Goal: Go to known website: Go to known website

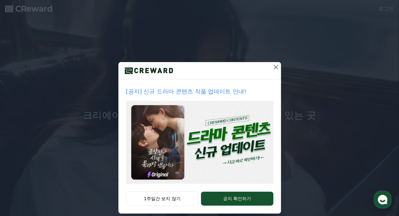
scroll to position [21, 0]
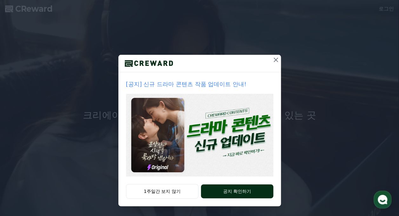
click at [245, 192] on button "공지 확인하기" at bounding box center [237, 192] width 72 height 14
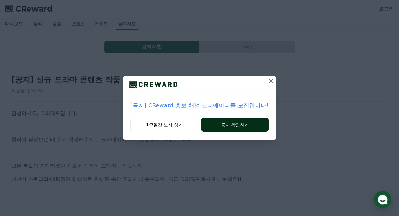
click at [228, 124] on button "공지 확인하기" at bounding box center [235, 125] width 68 height 14
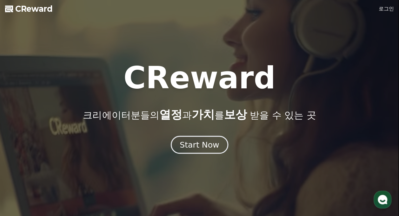
click at [186, 146] on div "Start Now" at bounding box center [199, 145] width 39 height 11
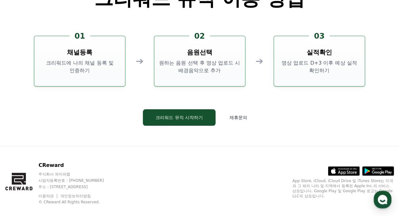
scroll to position [1718, 0]
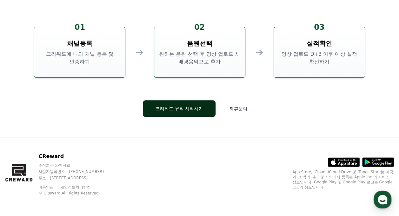
click at [163, 115] on button "크리워드 뮤직 시작하기" at bounding box center [179, 109] width 73 height 16
